Goal: Task Accomplishment & Management: Use online tool/utility

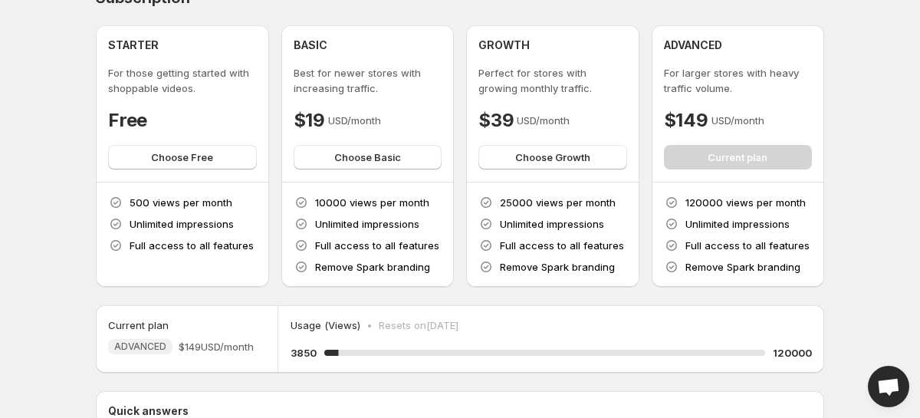
scroll to position [26, 0]
click at [378, 157] on span "Choose Basic" at bounding box center [367, 157] width 67 height 15
